Goal: Task Accomplishment & Management: Manage account settings

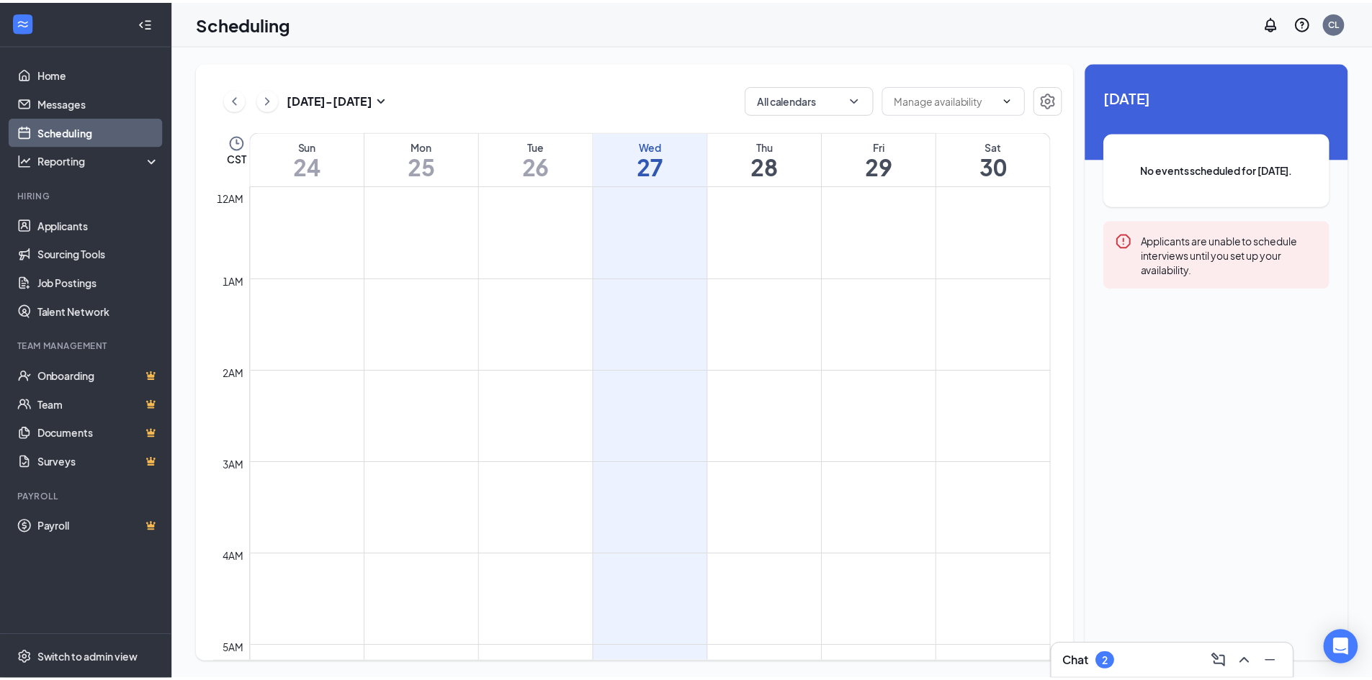
scroll to position [708, 0]
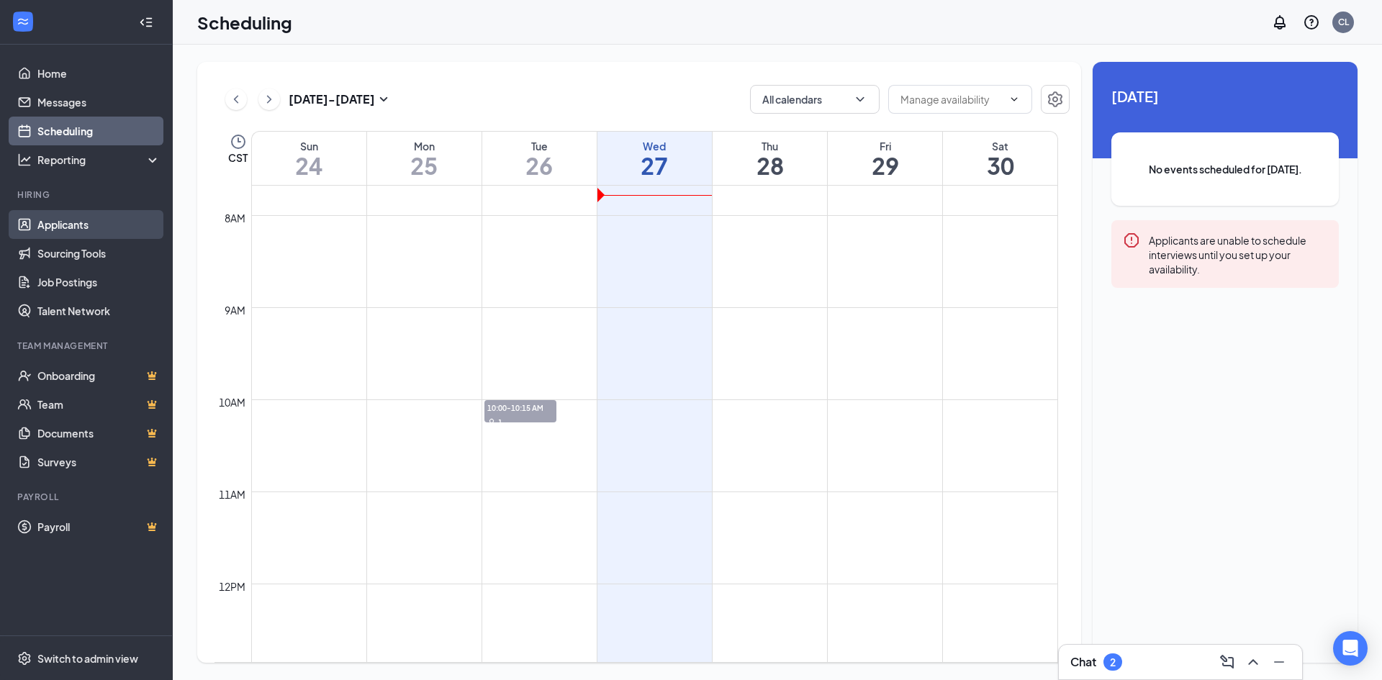
click at [66, 220] on link "Applicants" at bounding box center [98, 224] width 123 height 29
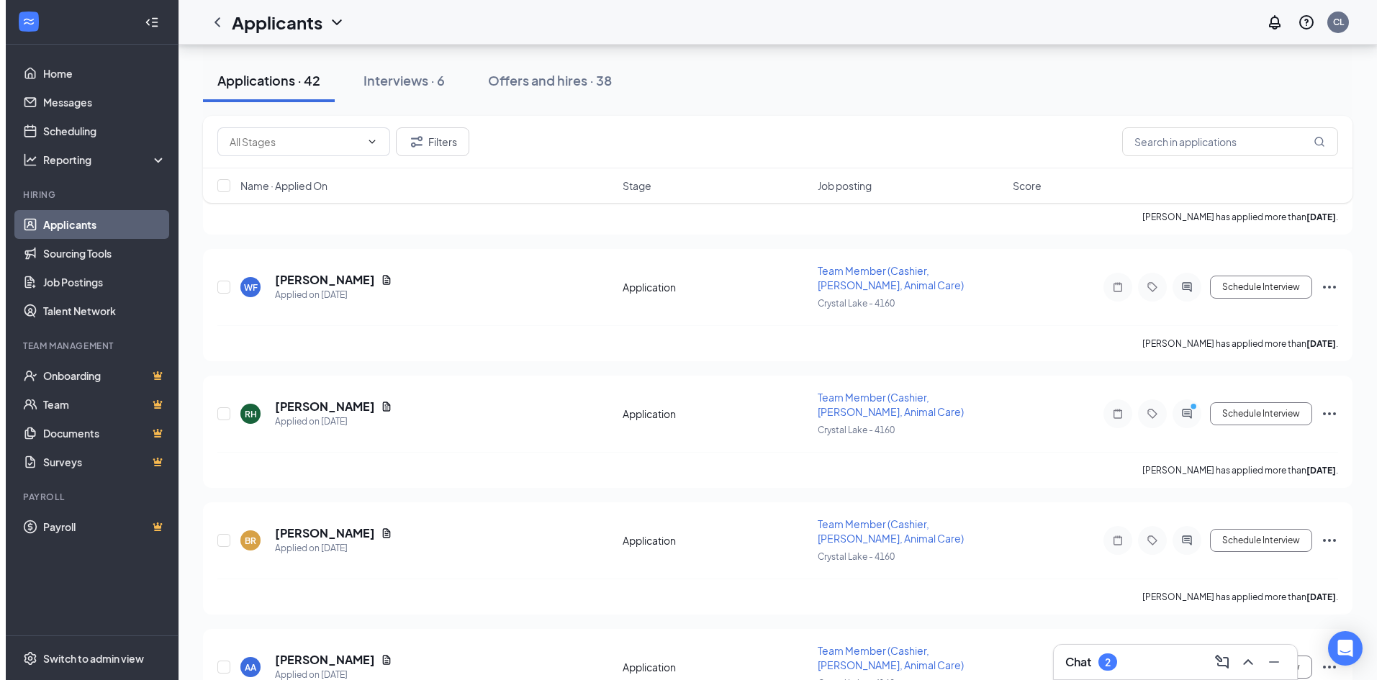
scroll to position [504, 0]
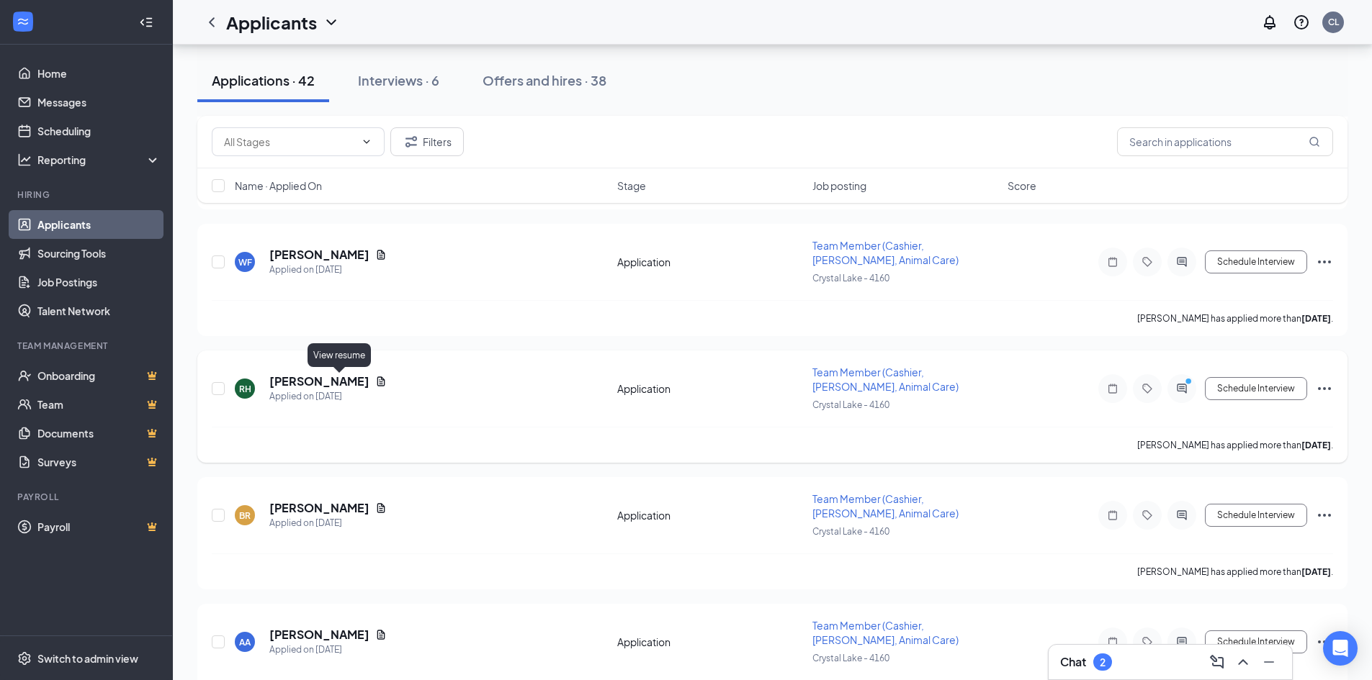
click at [375, 379] on icon "Document" at bounding box center [381, 382] width 12 height 12
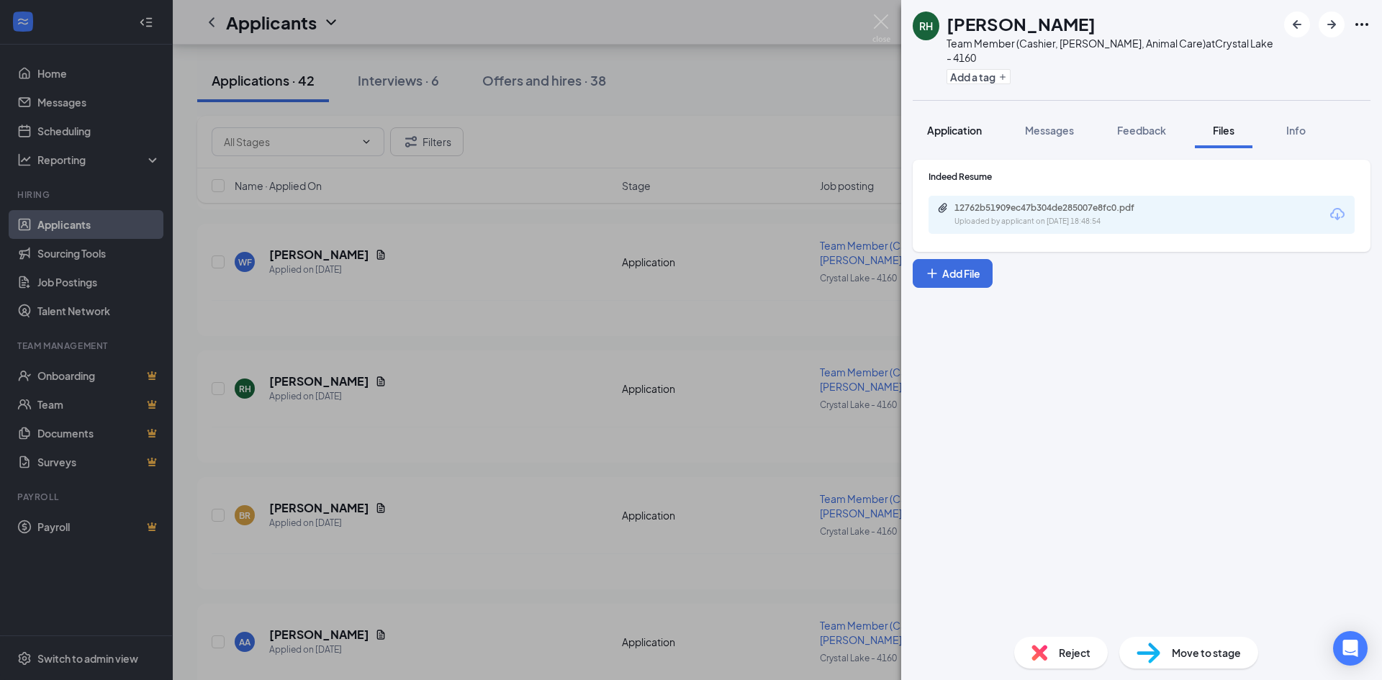
click at [946, 124] on span "Application" at bounding box center [954, 130] width 55 height 13
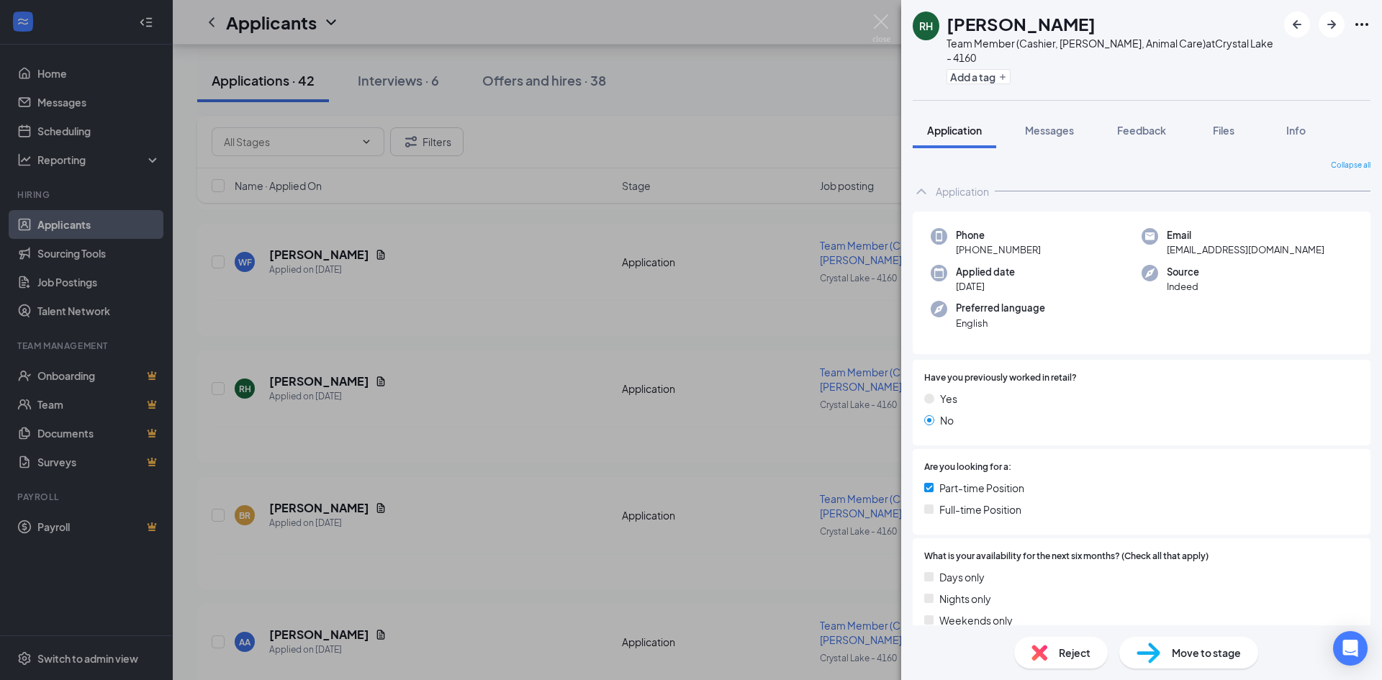
drag, startPoint x: 1233, startPoint y: 122, endPoint x: 1169, endPoint y: 135, distance: 64.5
click at [1233, 123] on div "Files" at bounding box center [1224, 130] width 29 height 14
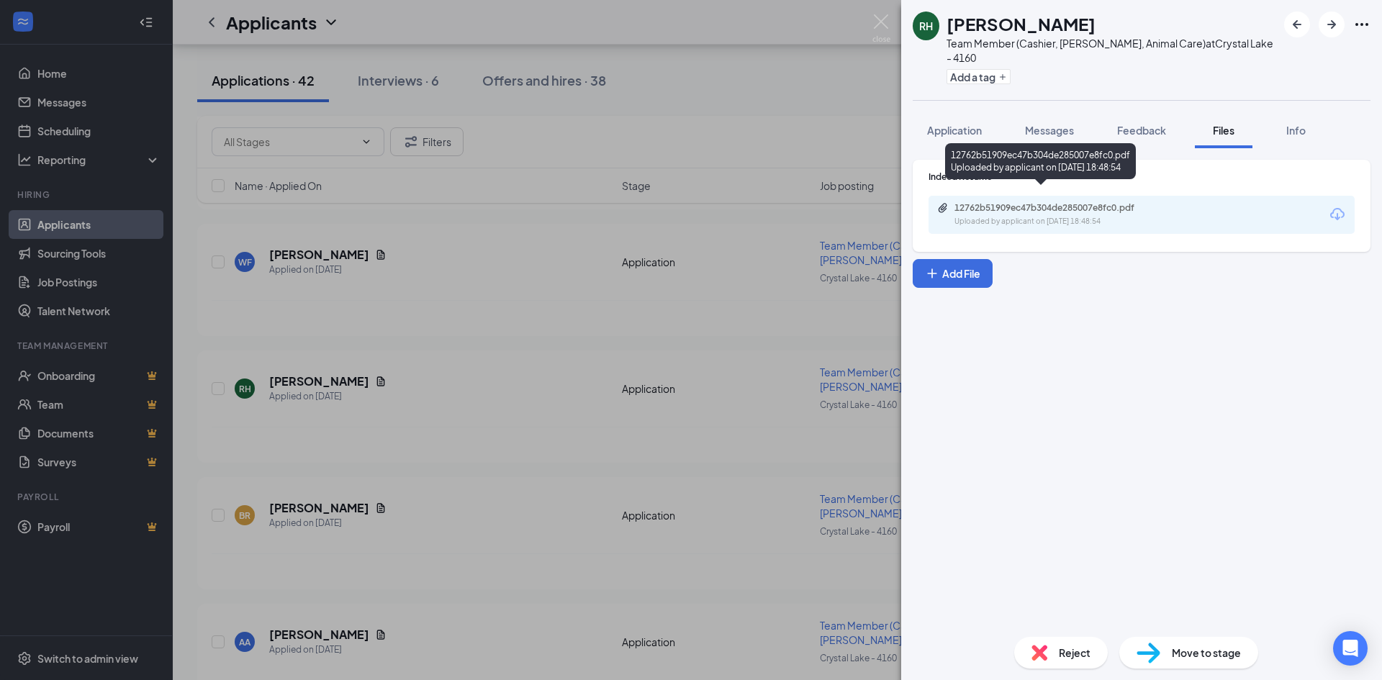
click at [1097, 216] on div "Uploaded by applicant on [DATE] 18:48:54" at bounding box center [1063, 222] width 216 height 12
click at [770, 276] on div "RH [PERSON_NAME] Team Member (Cashier, [PERSON_NAME], Animal Care) at [GEOGRAPH…" at bounding box center [691, 340] width 1382 height 680
